Goal: Feedback & Contribution: Submit feedback/report problem

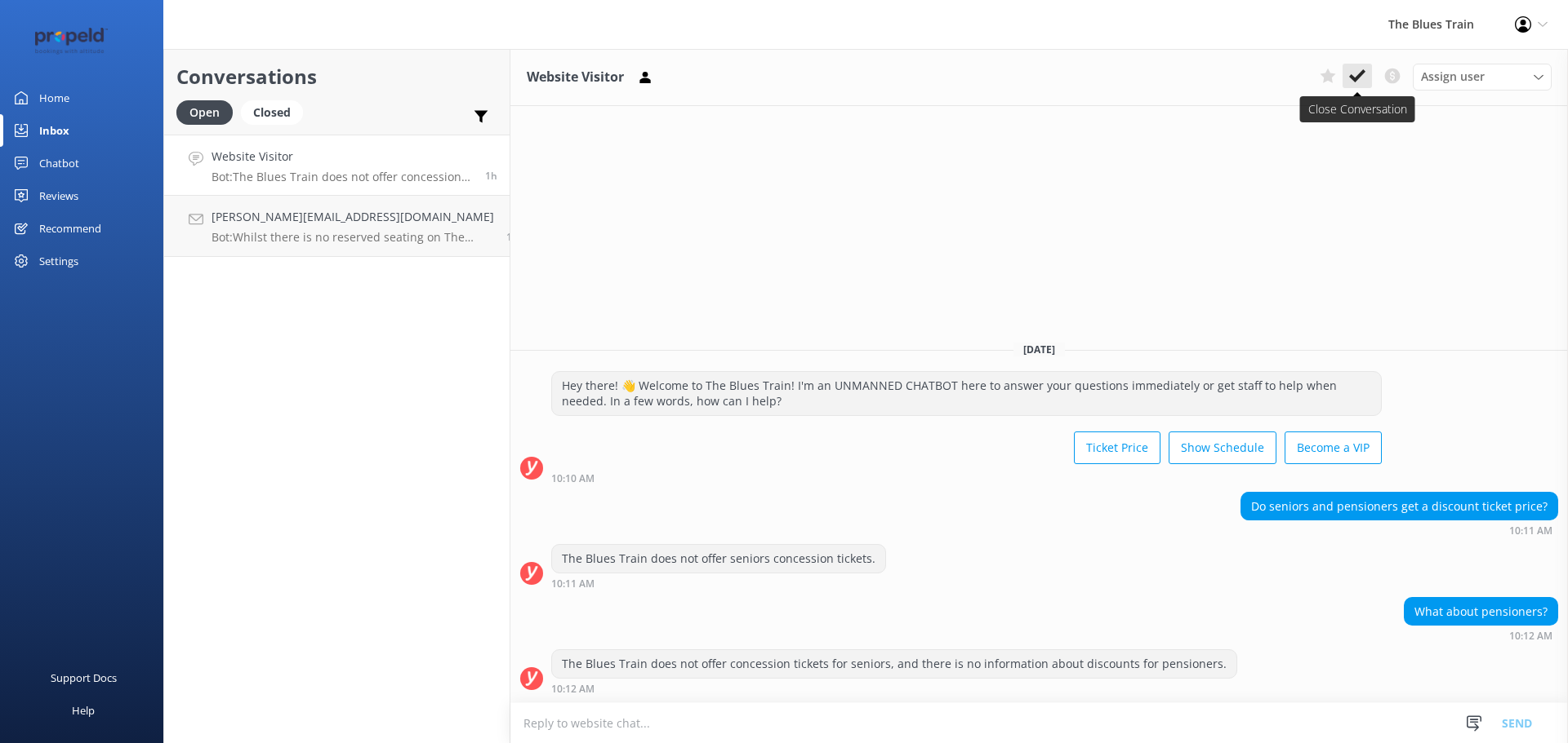
click at [1359, 71] on icon at bounding box center [1357, 76] width 16 height 16
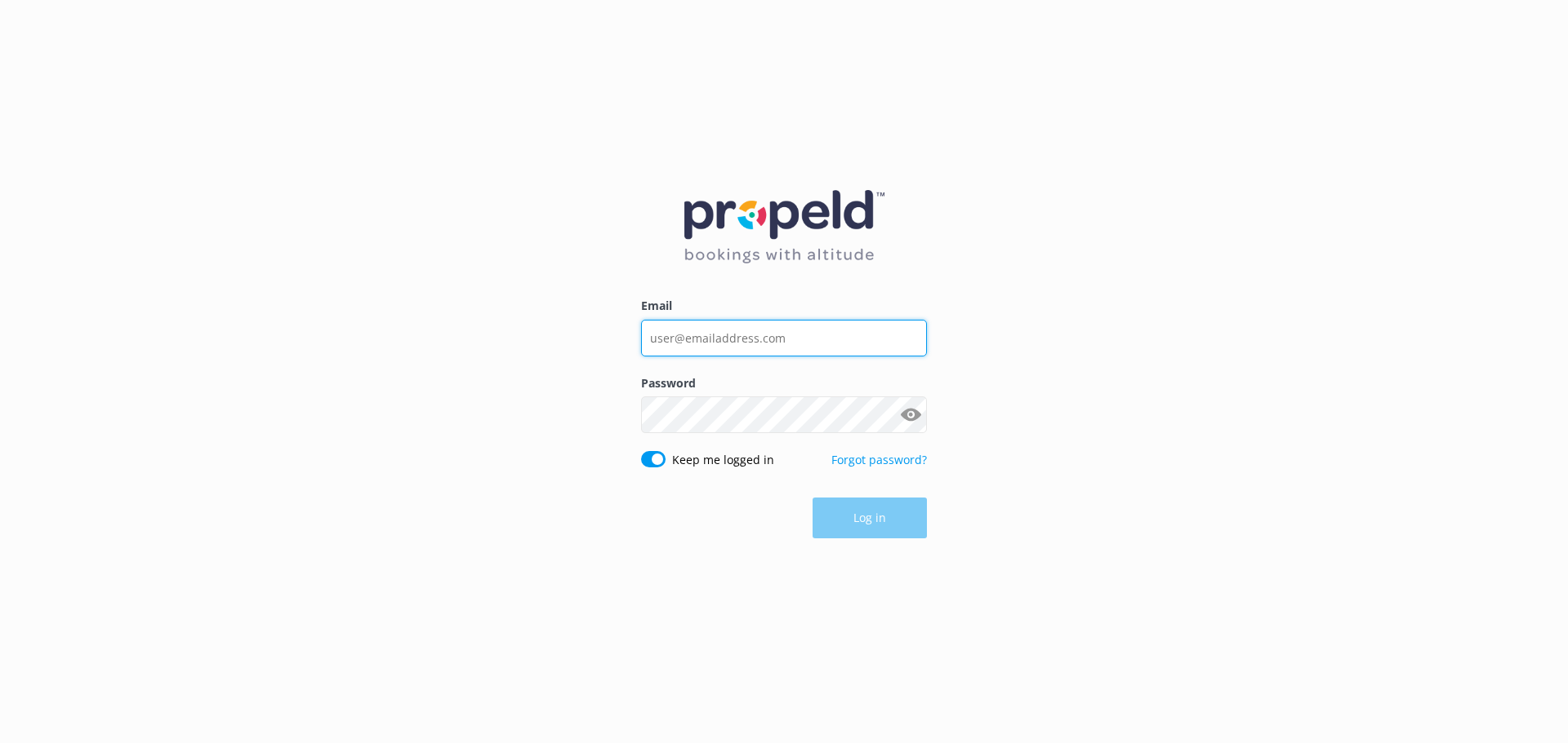
click at [713, 331] on input "Email" at bounding box center [784, 338] width 286 height 37
type input "[EMAIL_ADDRESS][DOMAIN_NAME]"
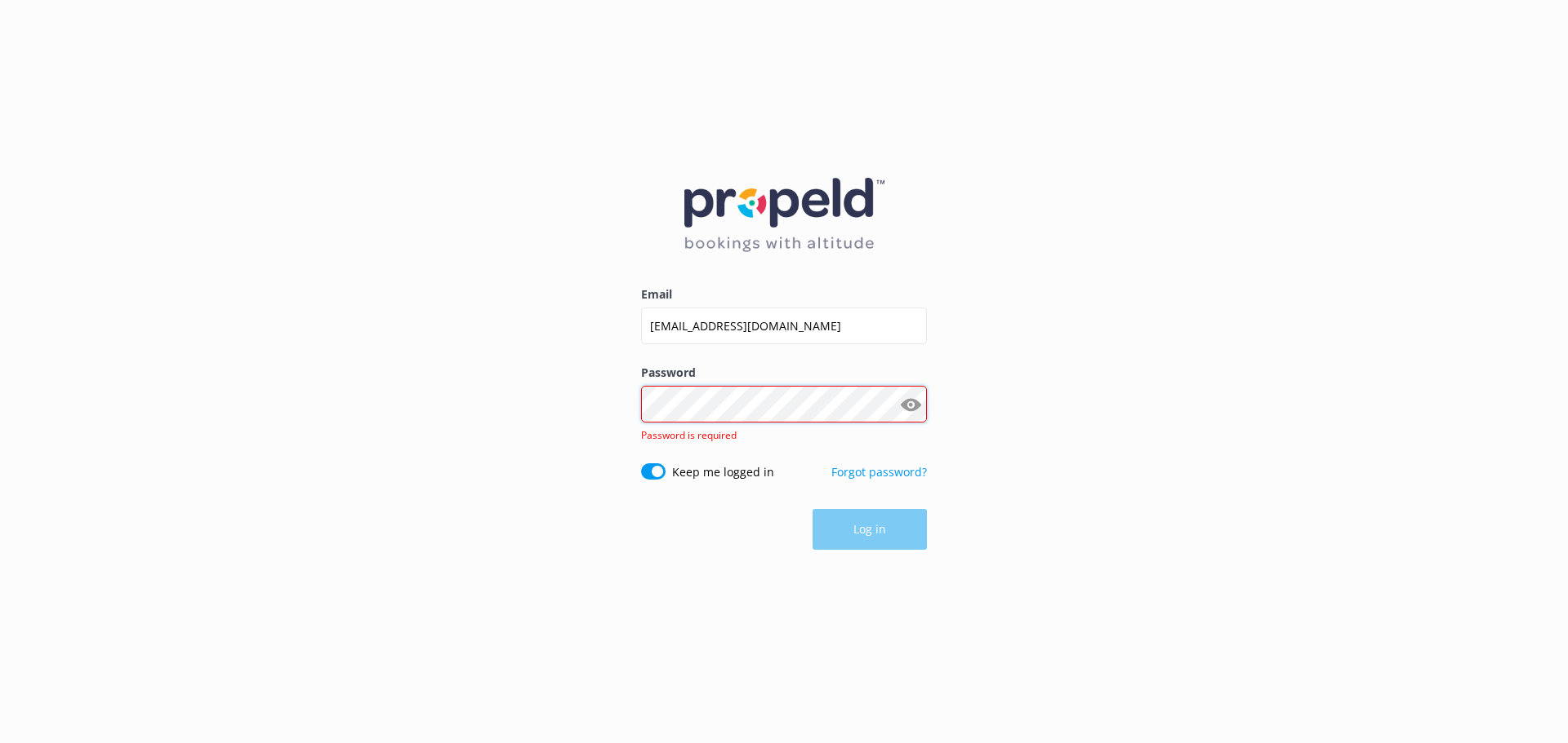
click at [757, 425] on div "Password Show password Password is required" at bounding box center [784, 414] width 286 height 100
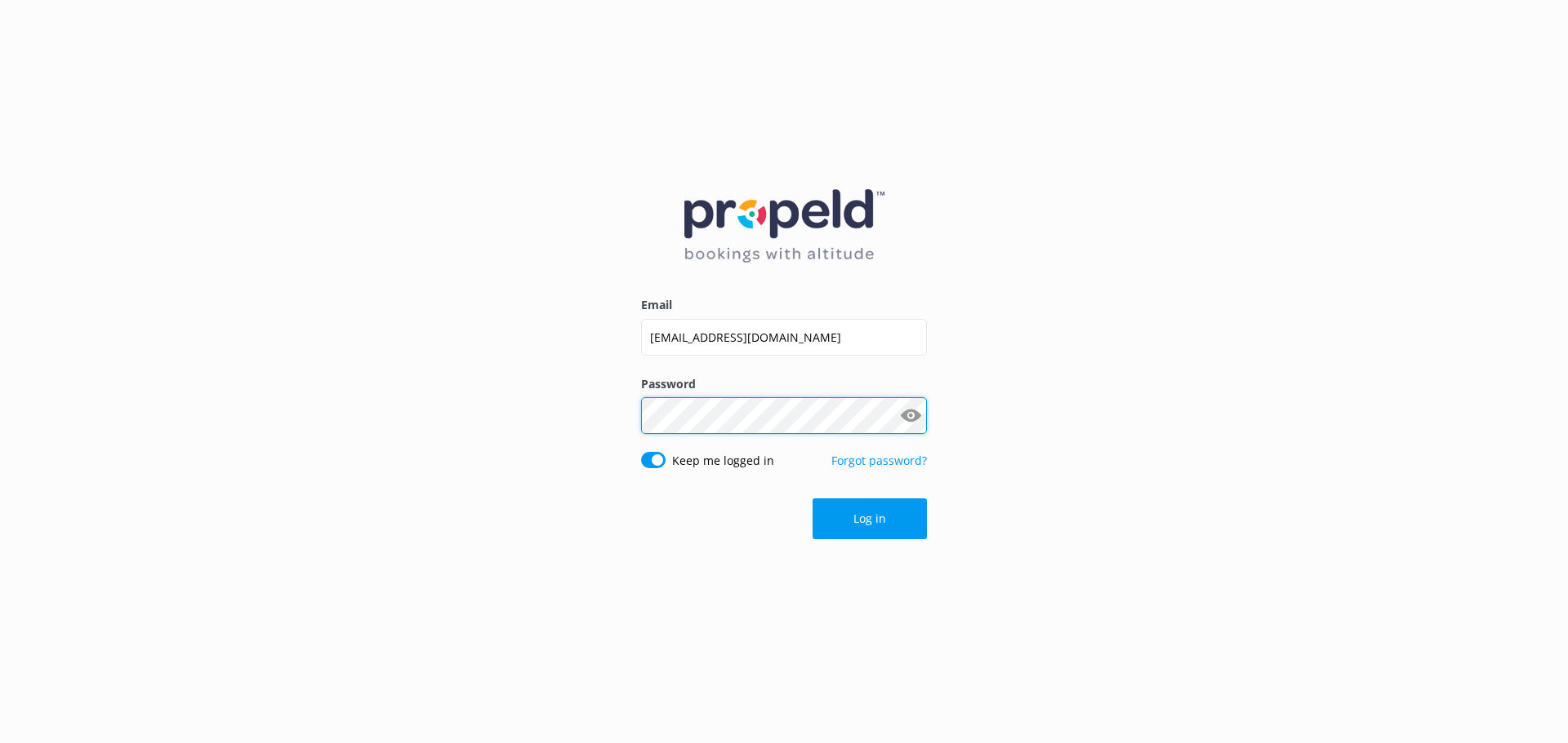
click button "Log in" at bounding box center [870, 519] width 115 height 41
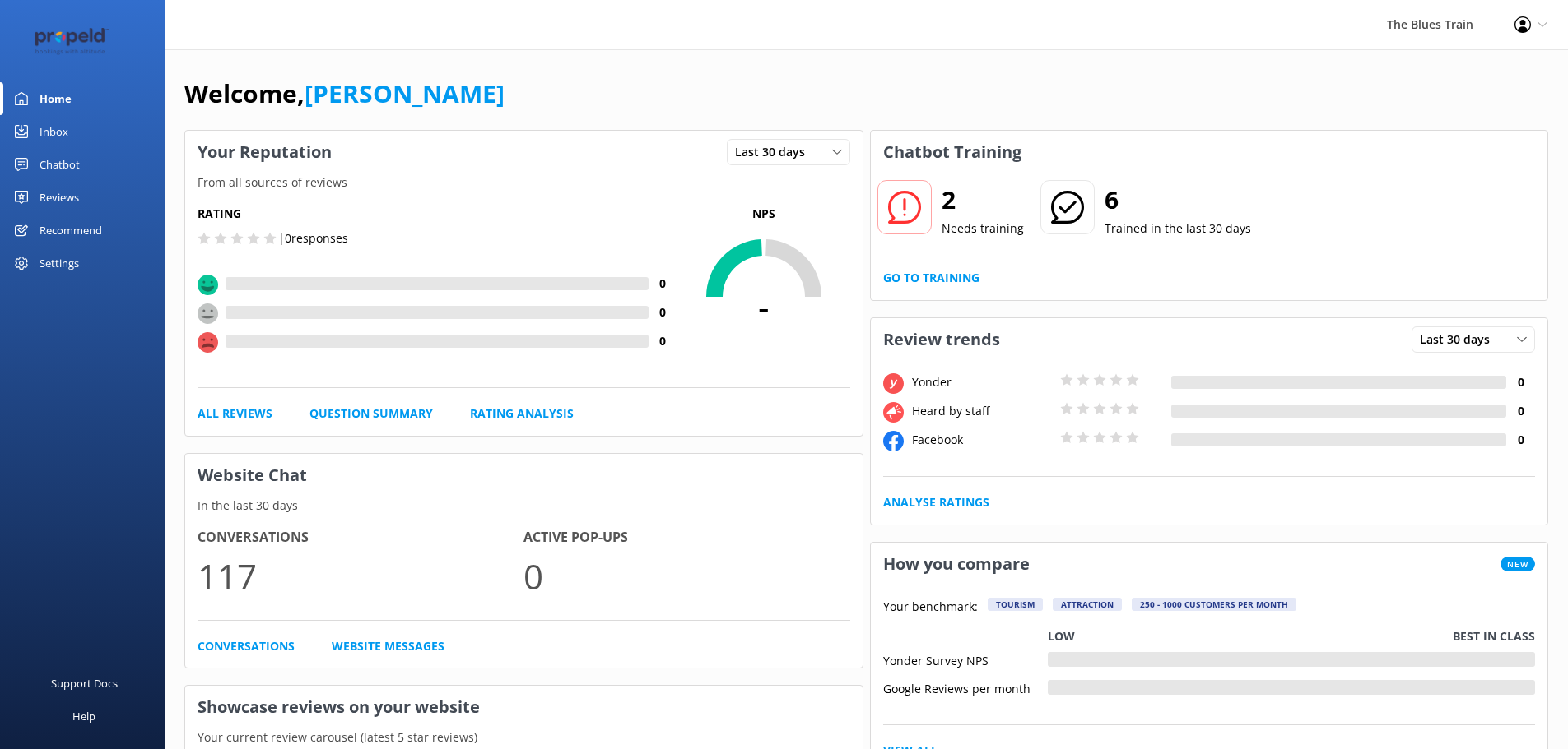
click at [66, 120] on div "Inbox" at bounding box center [54, 132] width 29 height 33
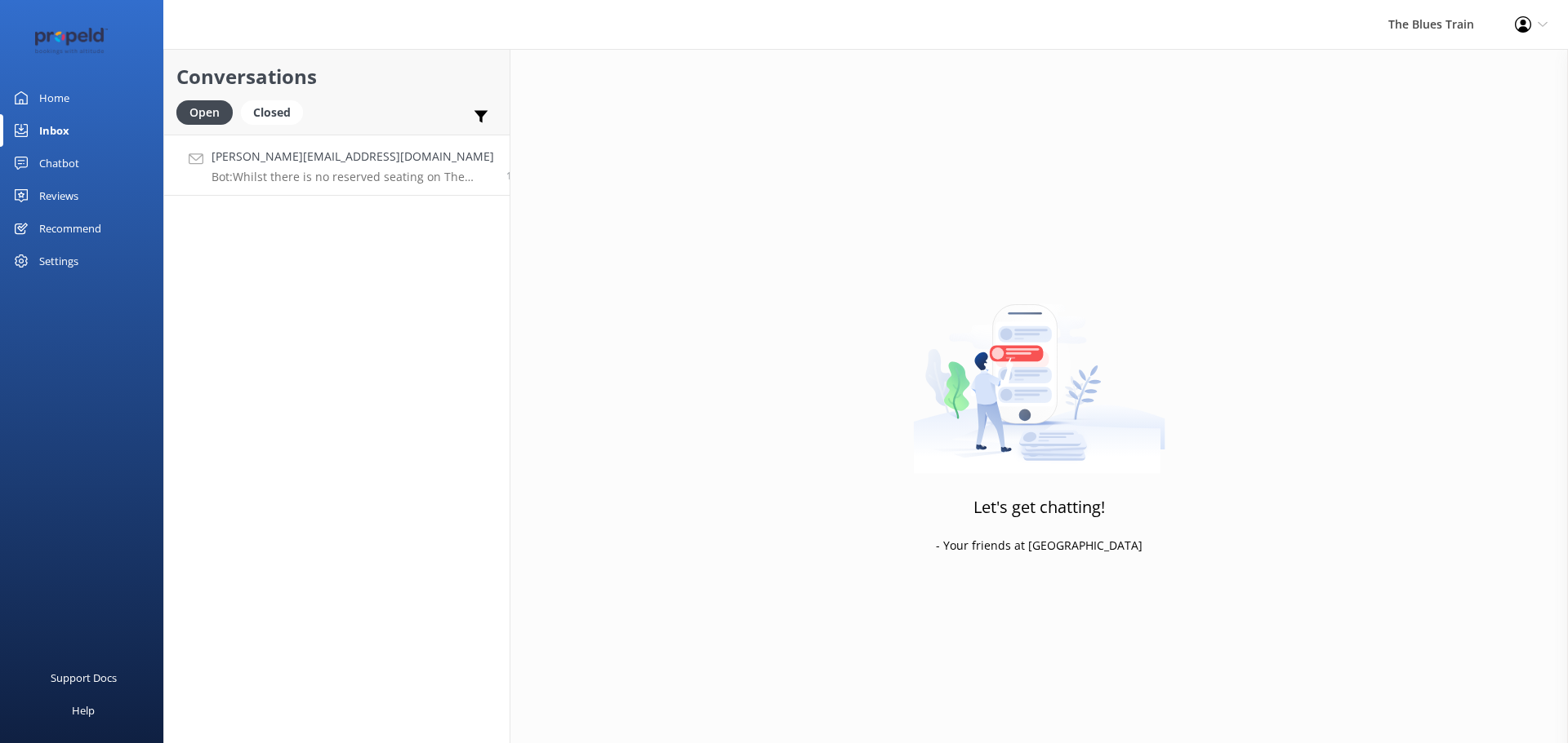
click at [290, 163] on h4 "[PERSON_NAME][EMAIL_ADDRESS][DOMAIN_NAME]" at bounding box center [352, 156] width 282 height 18
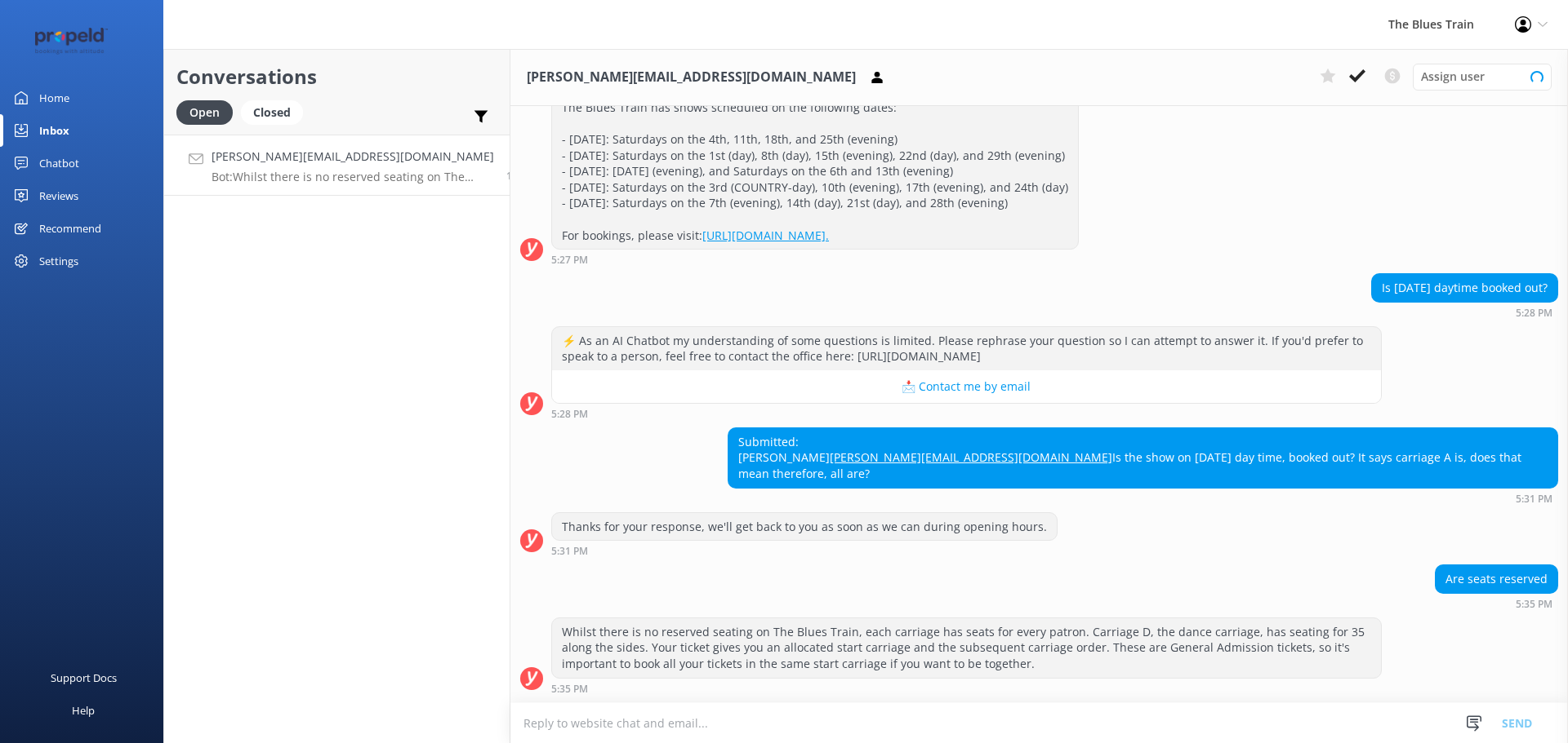
scroll to position [245, 0]
click at [1363, 68] on icon at bounding box center [1357, 76] width 16 height 16
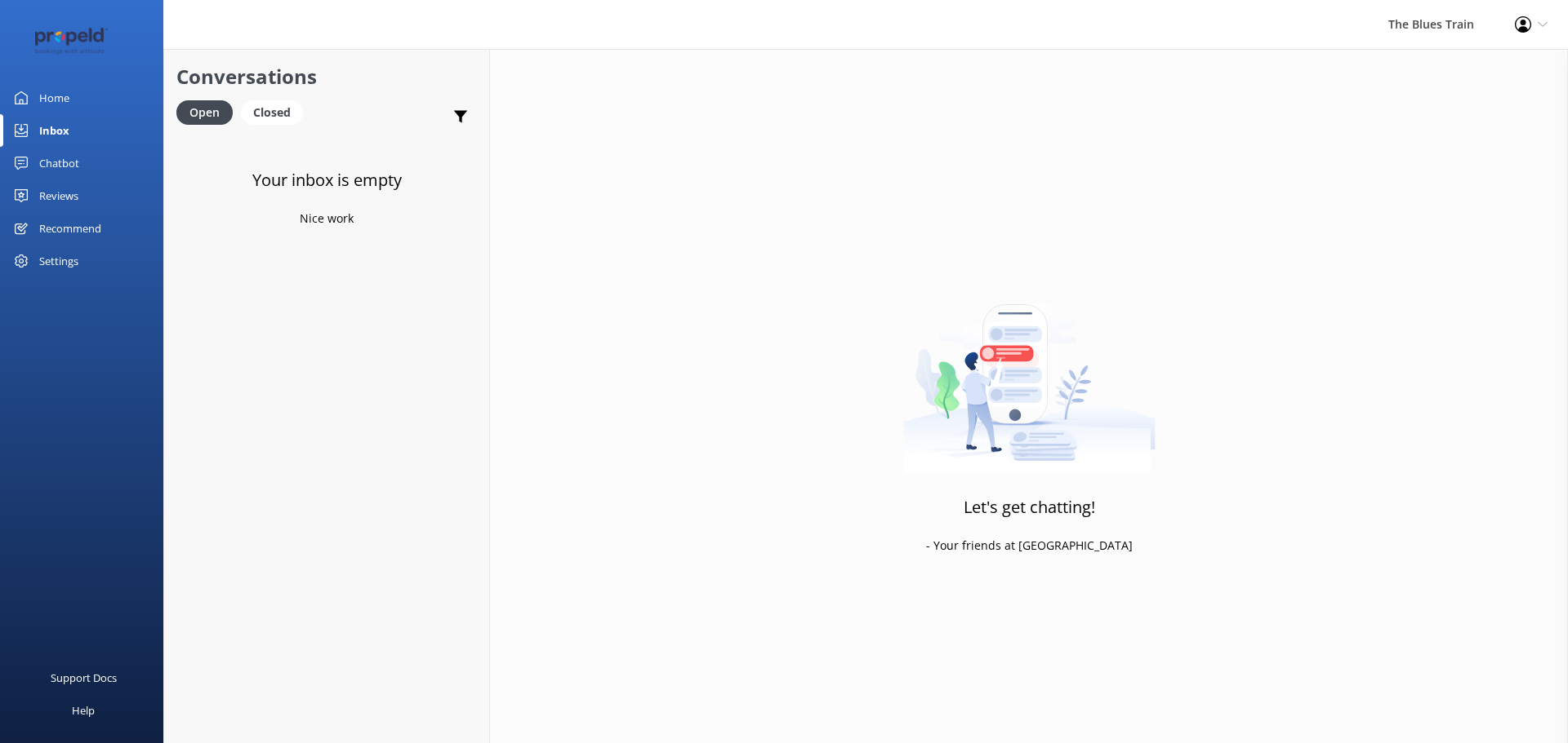
click at [93, 195] on link "Reviews" at bounding box center [81, 196] width 163 height 33
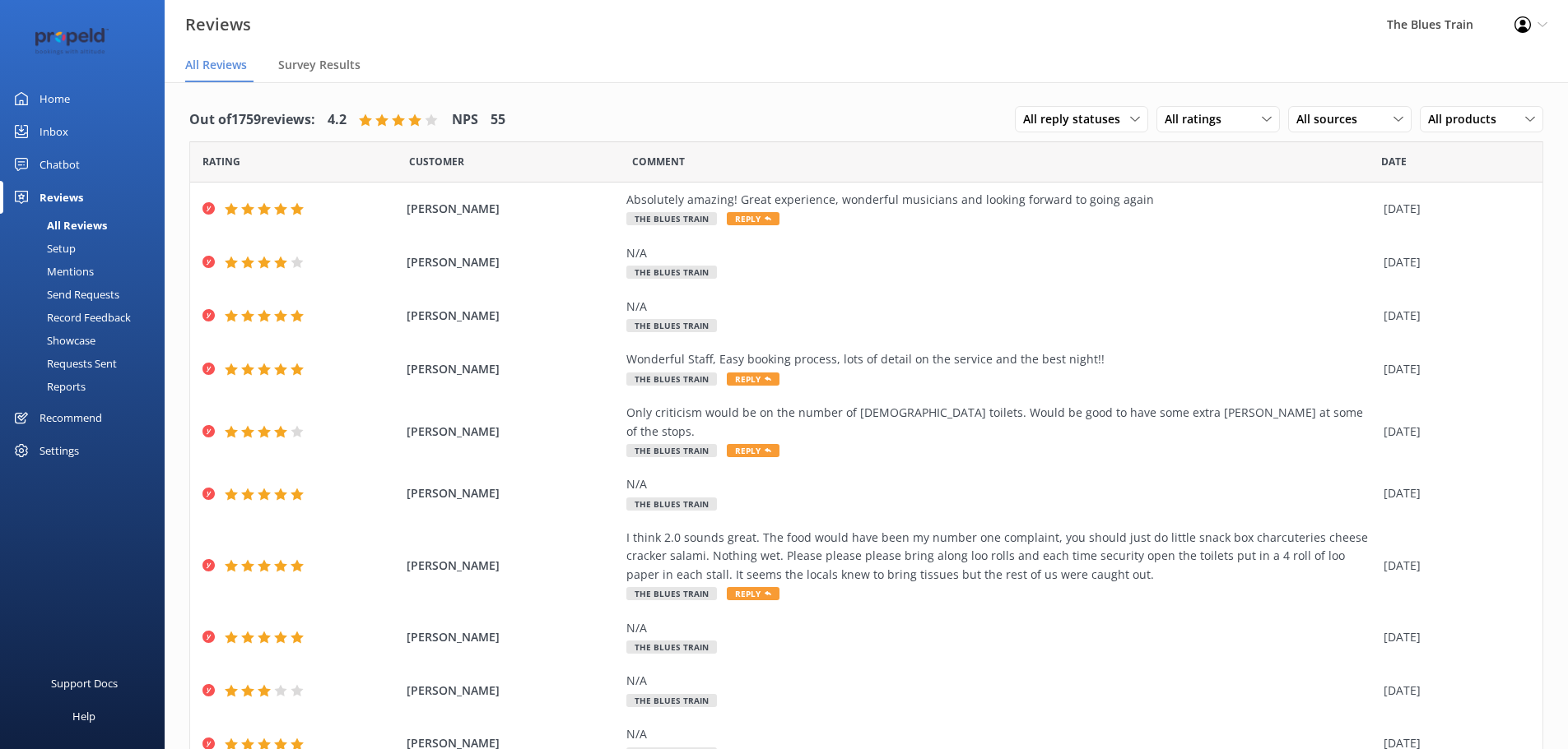
click at [108, 294] on div "Send Requests" at bounding box center [64, 294] width 110 height 23
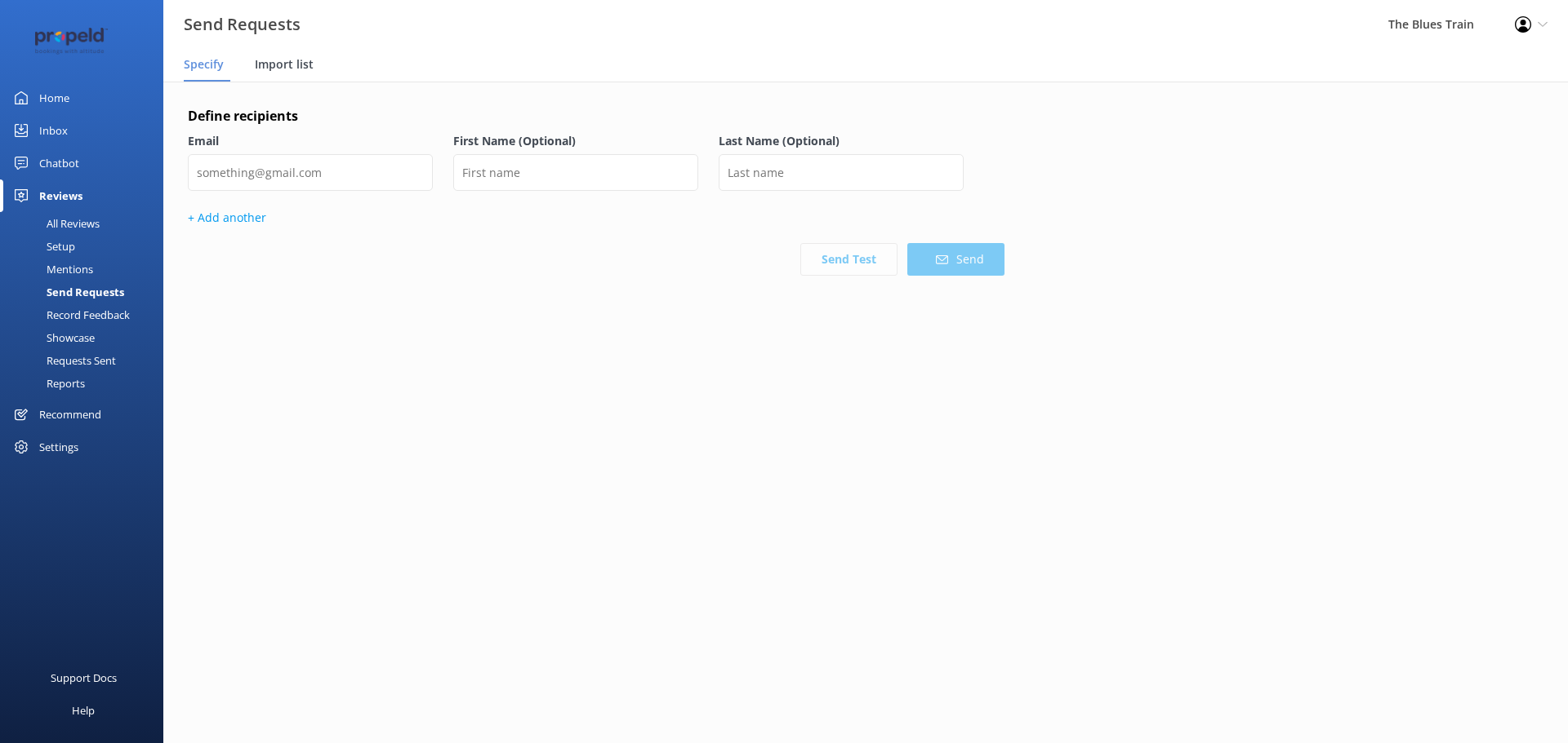
click at [279, 65] on span "Import list" at bounding box center [284, 65] width 59 height 16
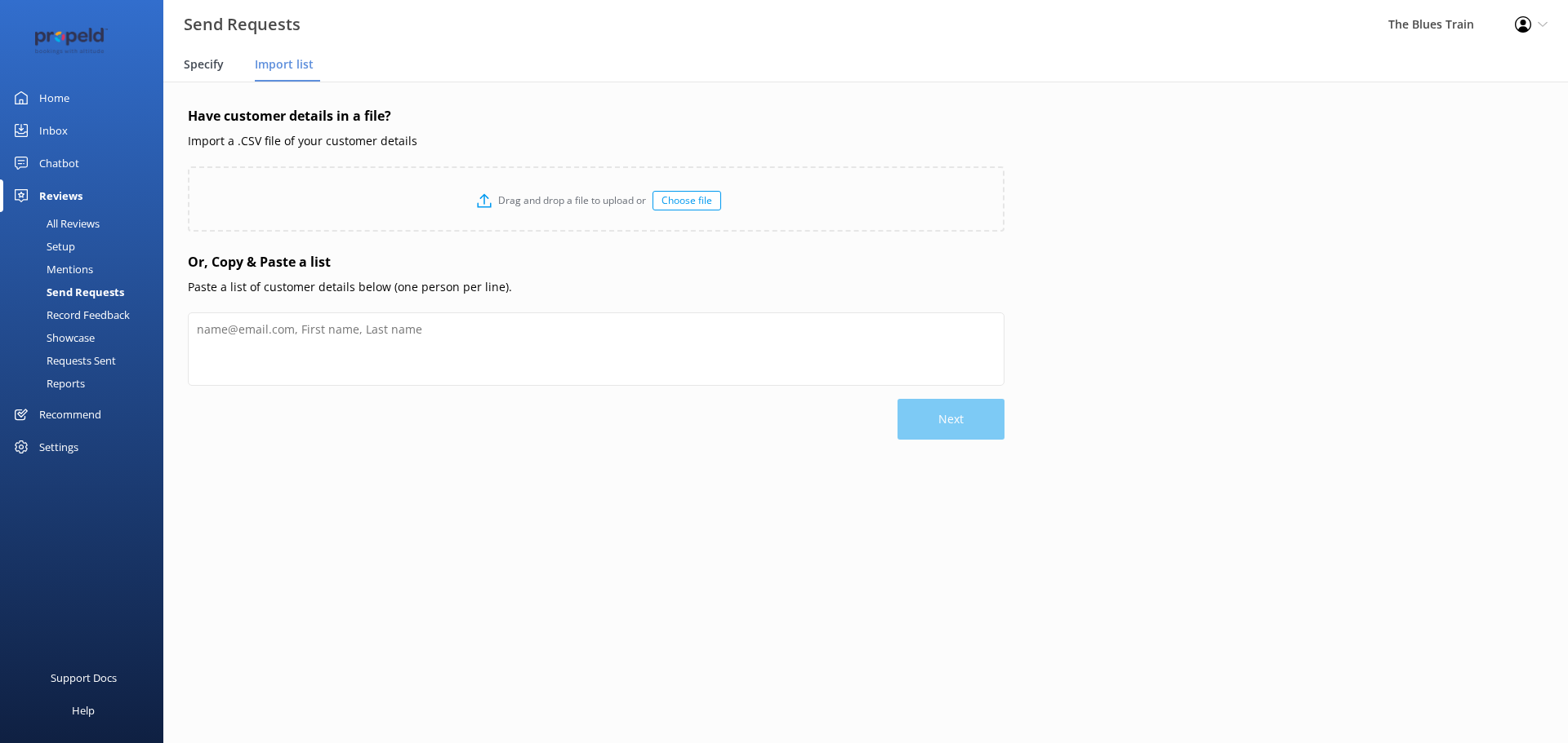
click at [215, 70] on span "Specify" at bounding box center [203, 65] width 40 height 16
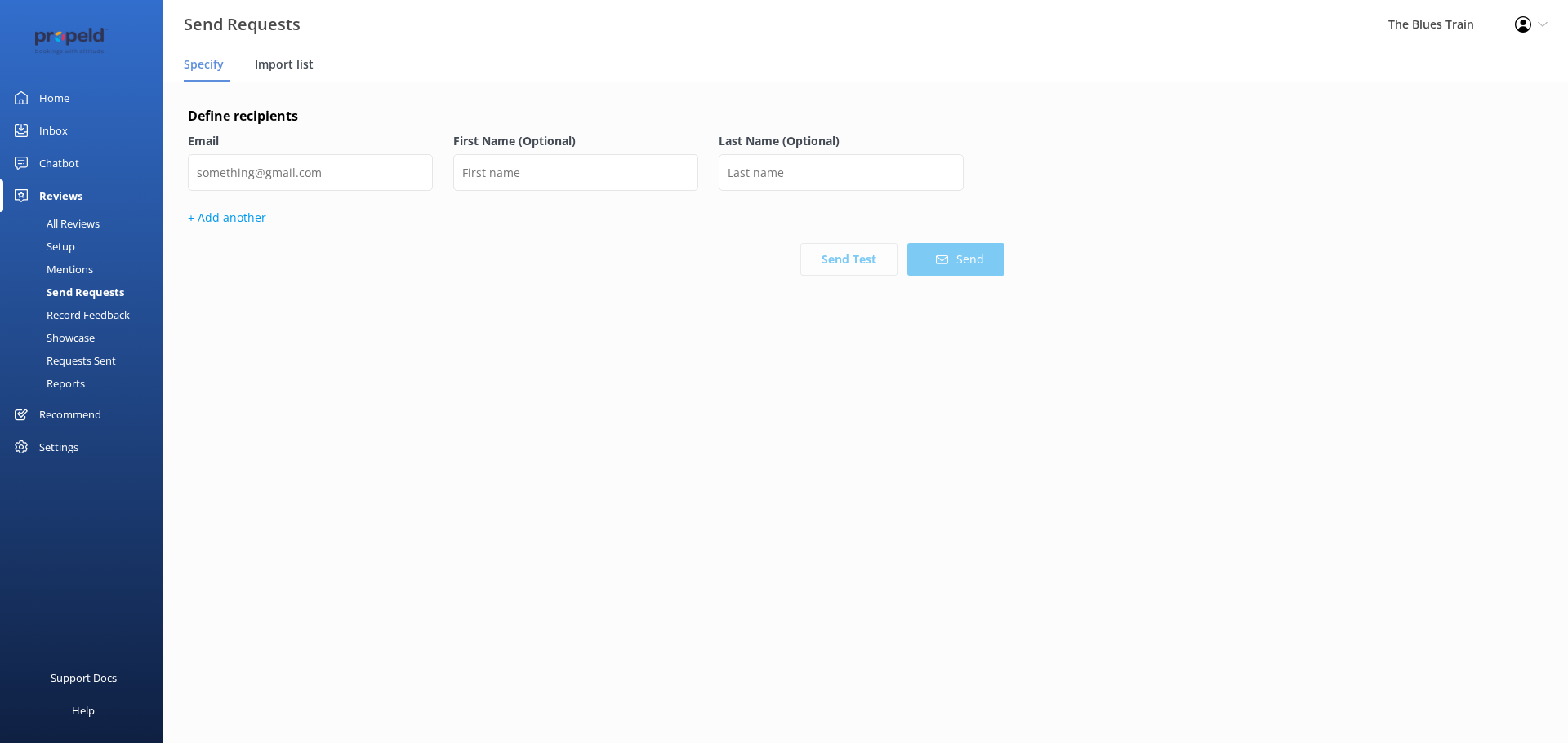
click at [285, 57] on span "Import list" at bounding box center [284, 65] width 59 height 16
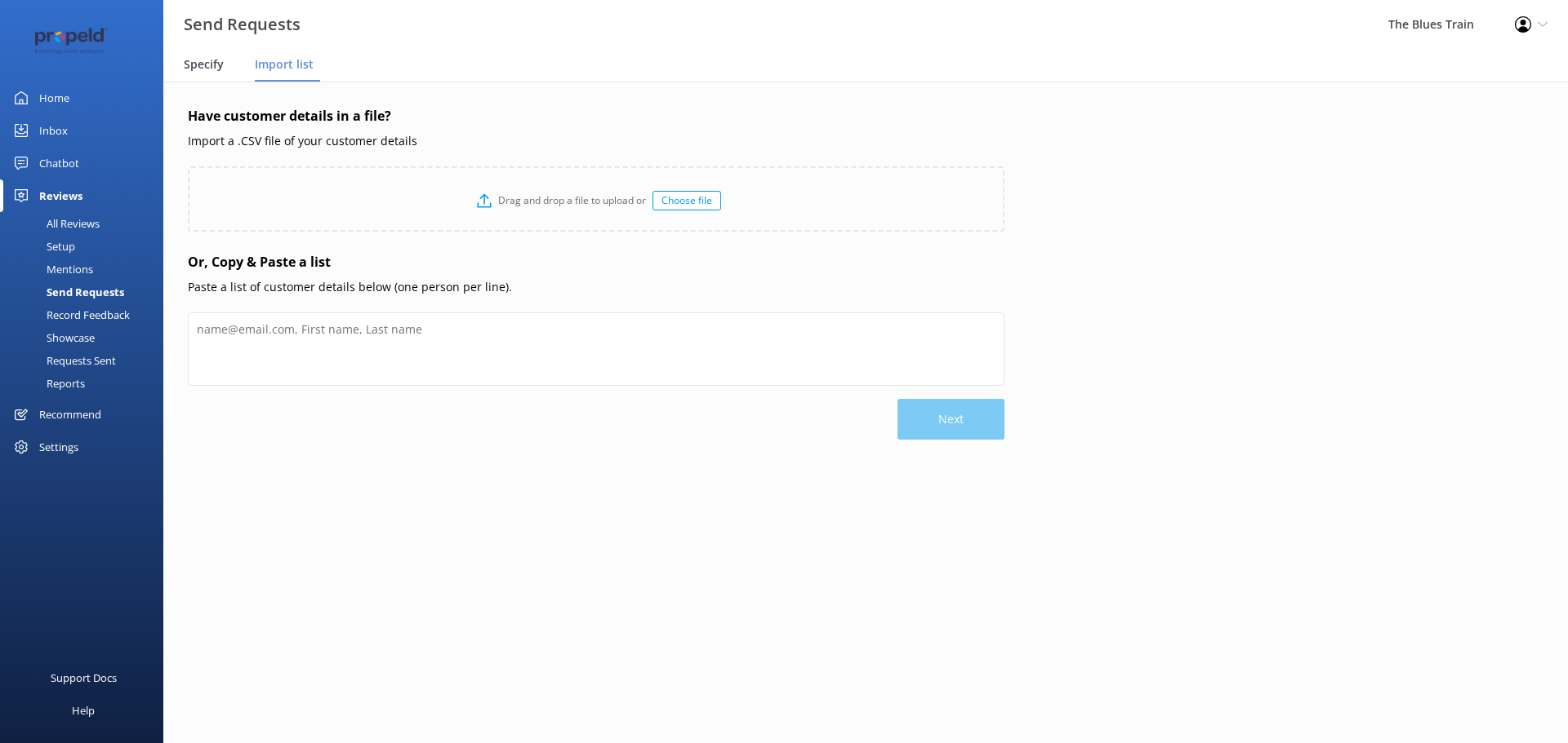
click at [223, 61] on div "Specify" at bounding box center [206, 65] width 47 height 33
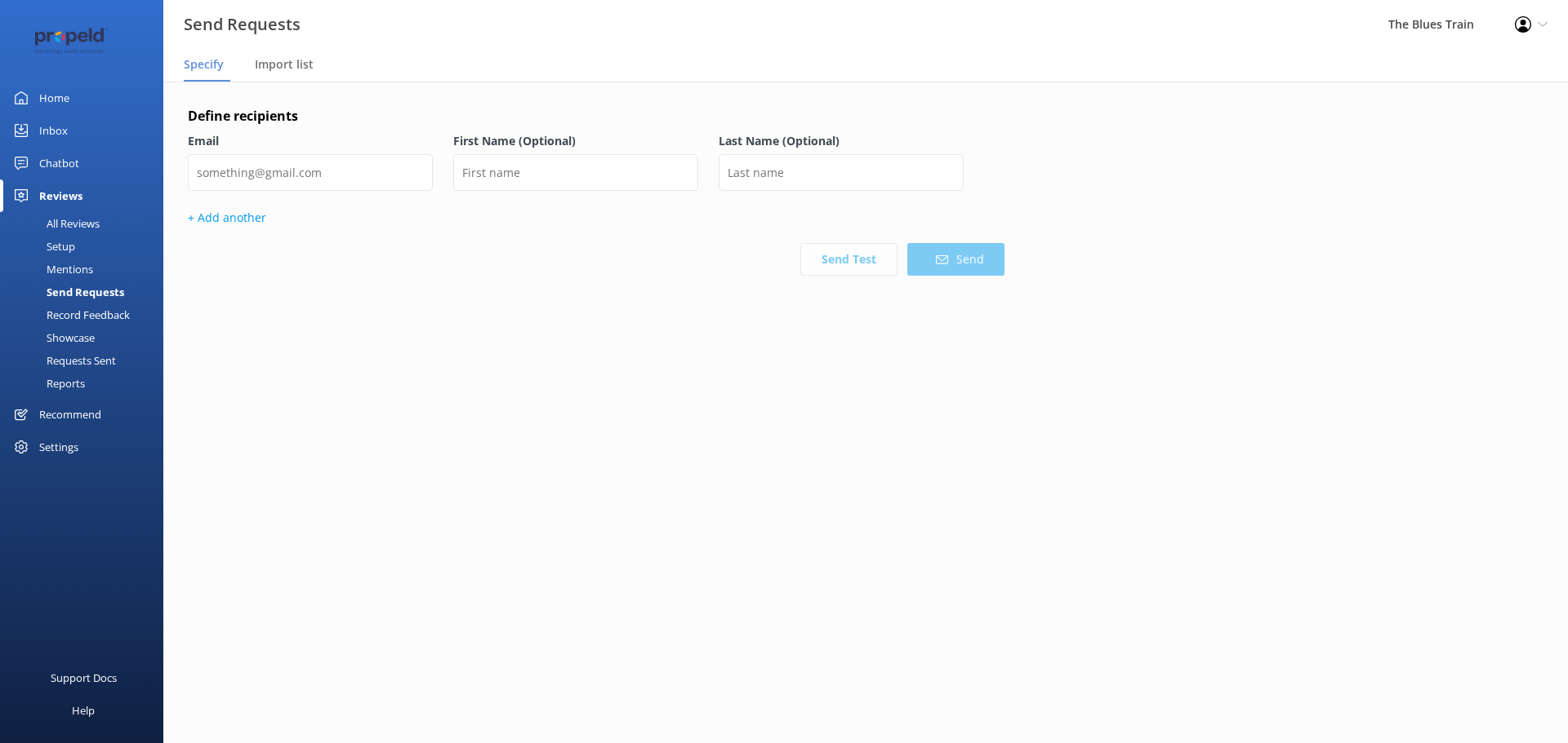
click at [284, 86] on div "Define recipients Email First Name (Optional) Last Name (Optional) + Add anothe…" at bounding box center [865, 240] width 1404 height 317
click at [293, 63] on span "Import list" at bounding box center [284, 65] width 59 height 16
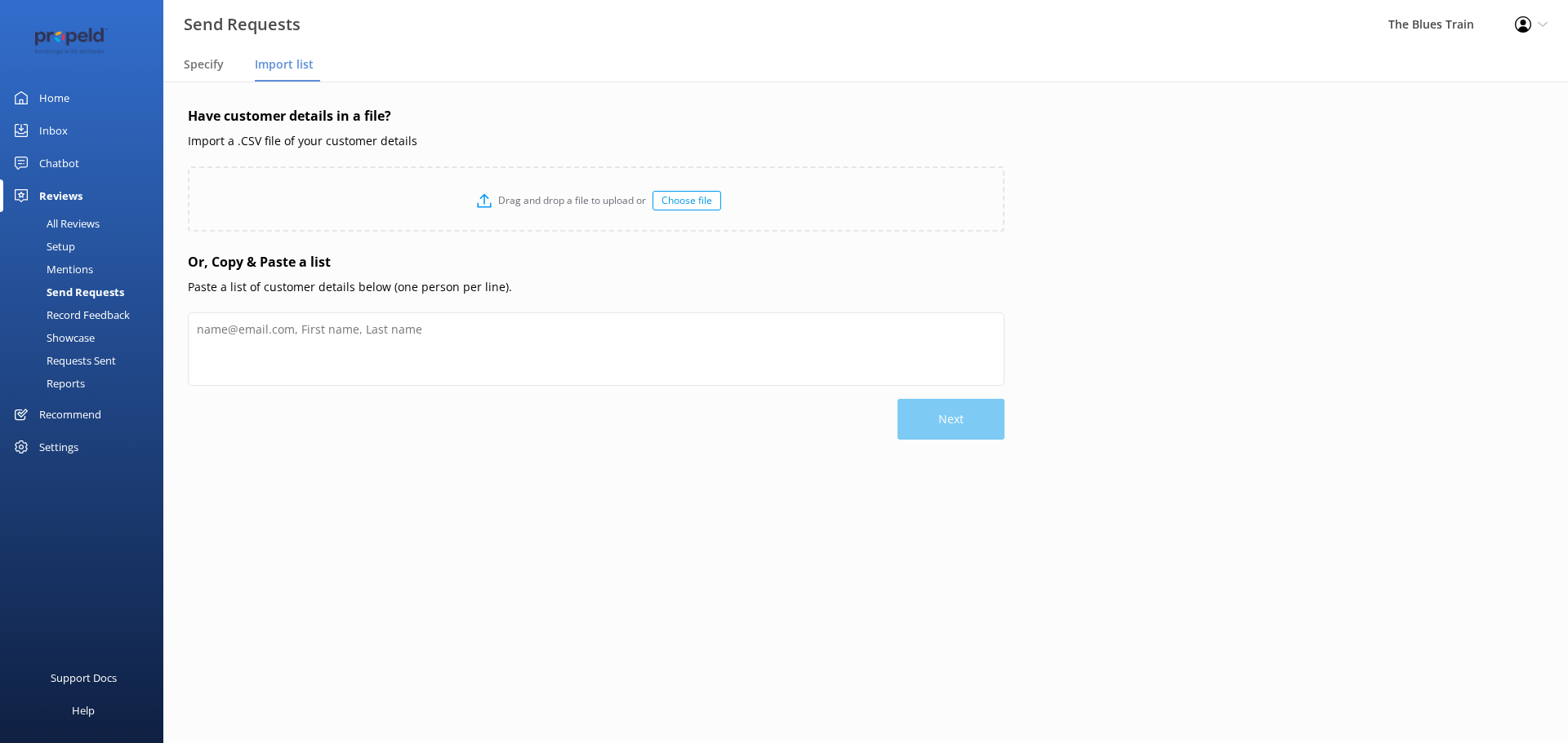
click at [79, 139] on link "Inbox" at bounding box center [81, 131] width 163 height 33
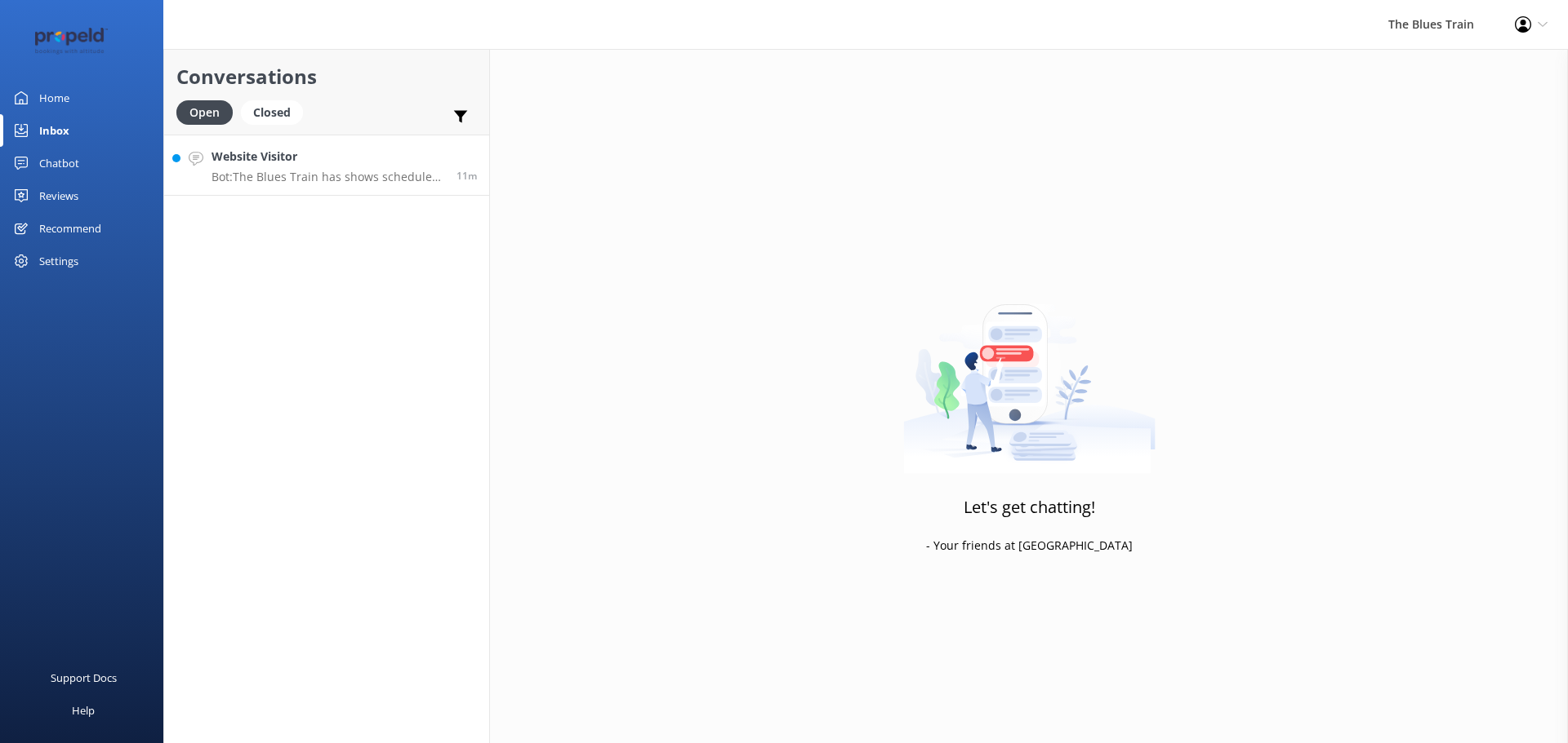
click at [405, 162] on h4 "Website Visitor" at bounding box center [328, 156] width 233 height 18
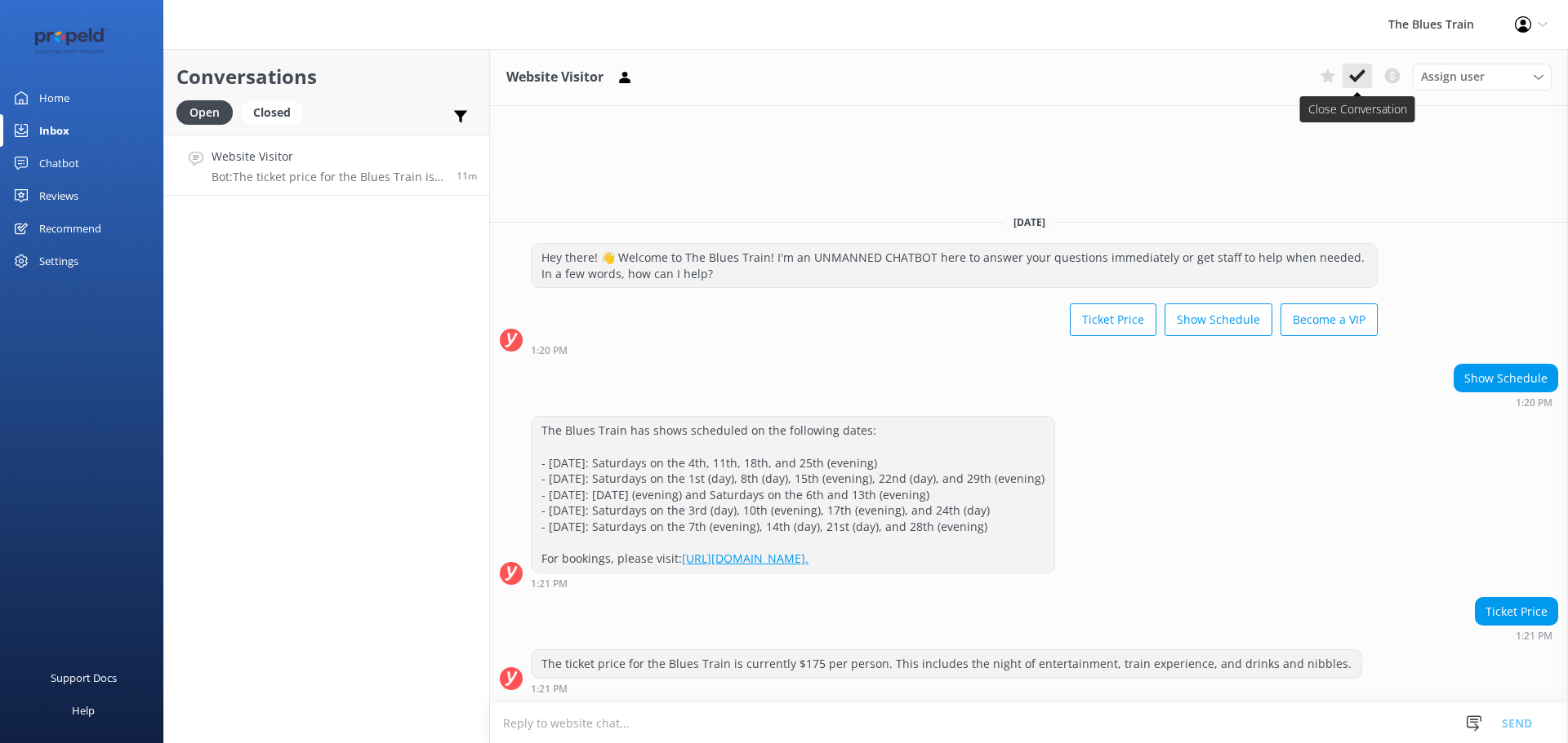
click at [1361, 83] on icon at bounding box center [1357, 76] width 16 height 16
